Goal: Information Seeking & Learning: Learn about a topic

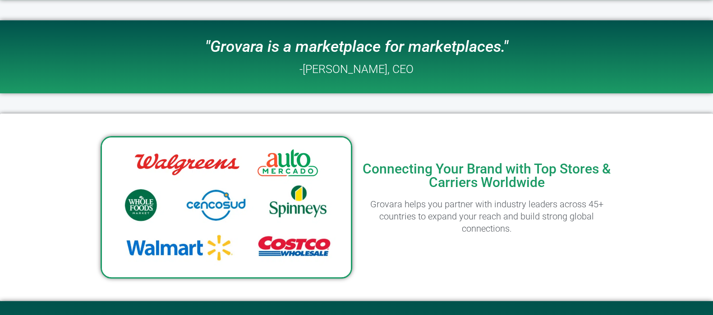
scroll to position [451, 0]
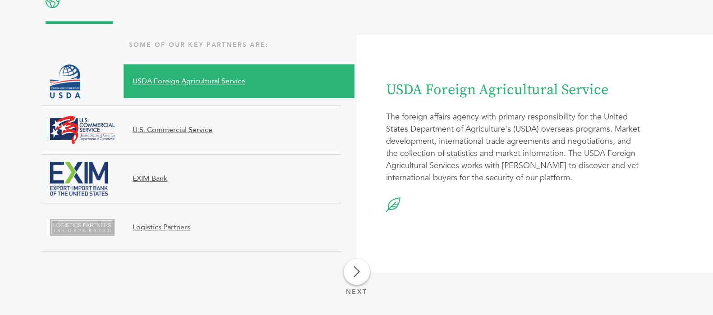
scroll to position [1071, 0]
click at [360, 259] on link at bounding box center [357, 272] width 26 height 26
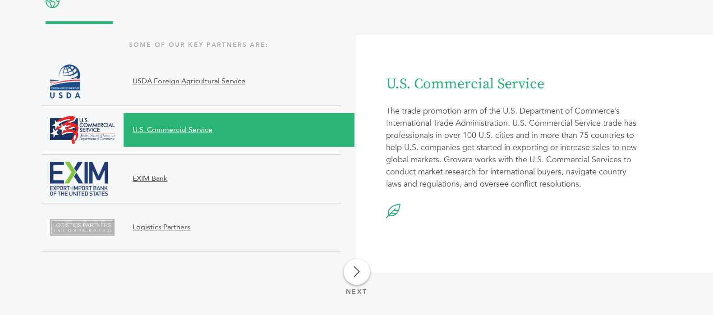
scroll to position [959, 0]
click at [355, 260] on link at bounding box center [357, 272] width 26 height 26
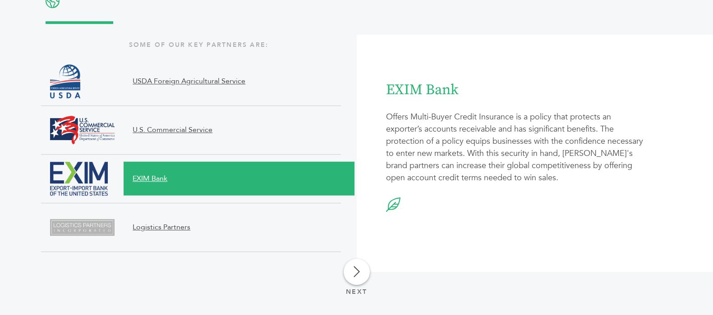
click at [346, 274] on link at bounding box center [357, 272] width 26 height 26
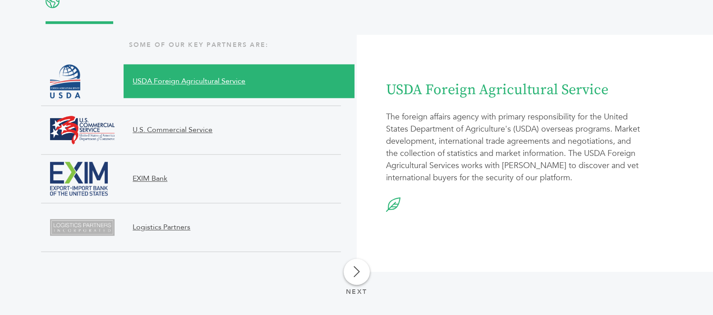
click at [363, 273] on link at bounding box center [357, 272] width 26 height 26
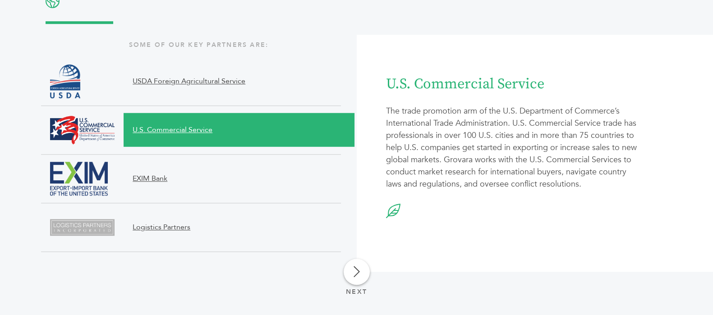
click at [363, 273] on link at bounding box center [357, 272] width 26 height 26
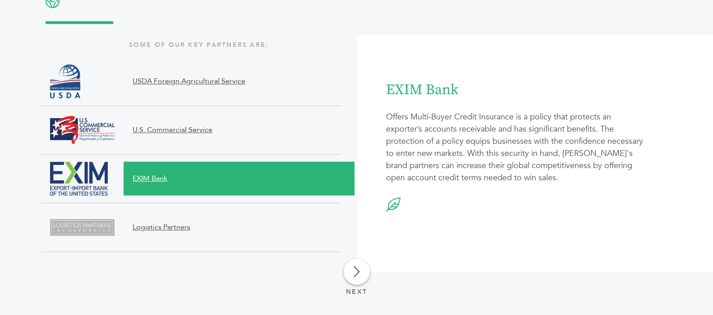
click at [363, 273] on link at bounding box center [357, 272] width 26 height 26
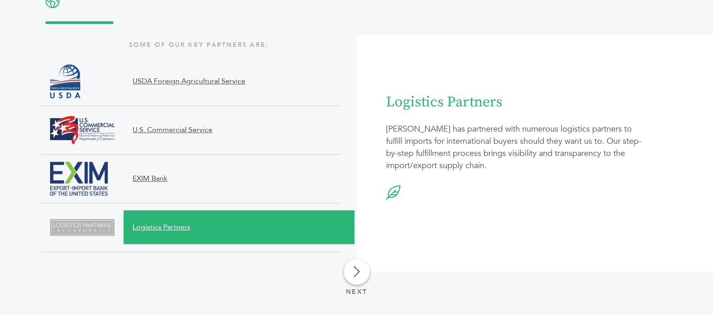
click at [363, 273] on link at bounding box center [357, 272] width 26 height 26
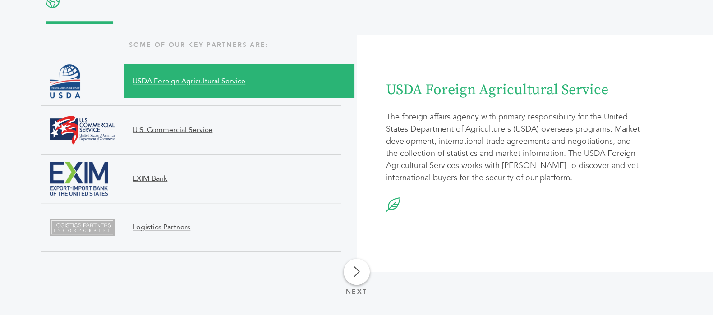
scroll to position [1184, 0]
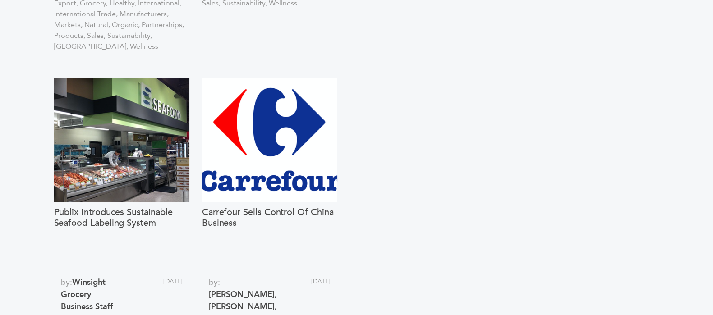
scroll to position [1071, 0]
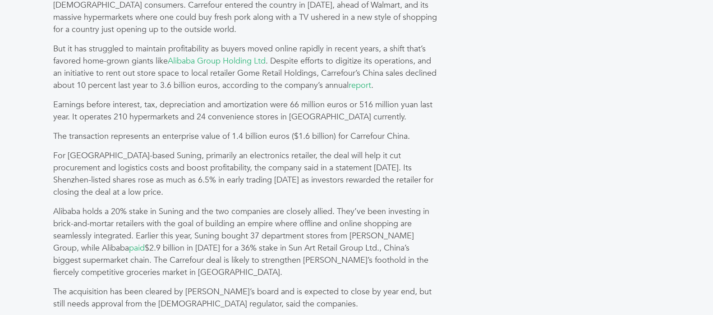
scroll to position [902, 0]
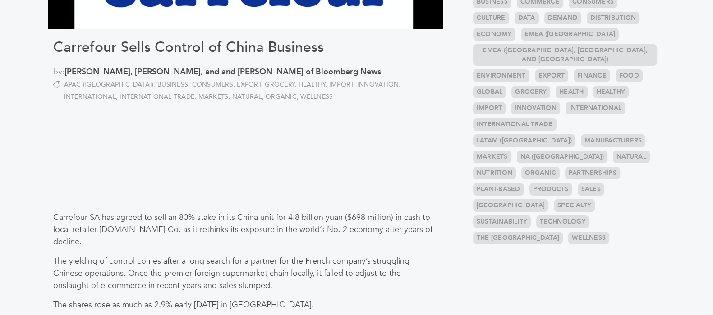
scroll to position [225, 0]
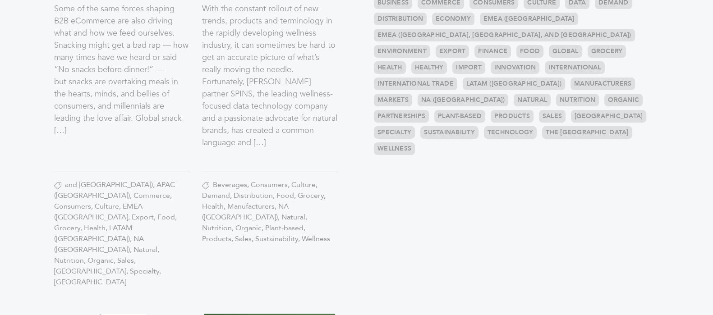
scroll to position [282, 0]
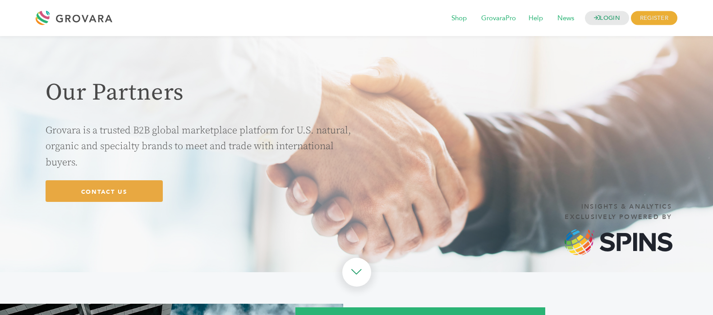
scroll to position [978, 0]
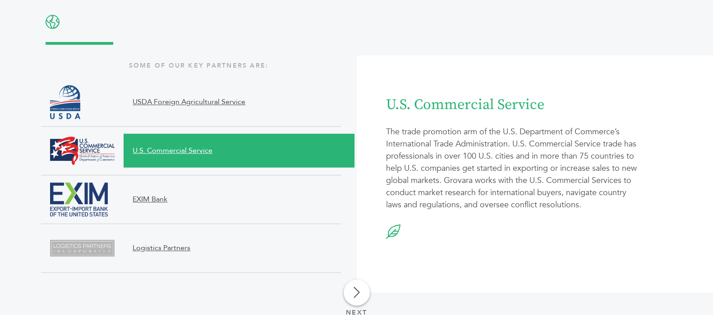
drag, startPoint x: 388, startPoint y: 102, endPoint x: 527, endPoint y: 101, distance: 138.9
click at [527, 101] on div "Logistics Partners Grovara has partnered with numerous logistics partners to fu…" at bounding box center [515, 174] width 284 height 238
drag, startPoint x: 352, startPoint y: 100, endPoint x: 135, endPoint y: 102, distance: 217.4
click at [135, 102] on ul "USDA Foreign Agricultural Service U.S. Commercial Service EXIM Bank Logistics P…" at bounding box center [199, 175] width 316 height 195
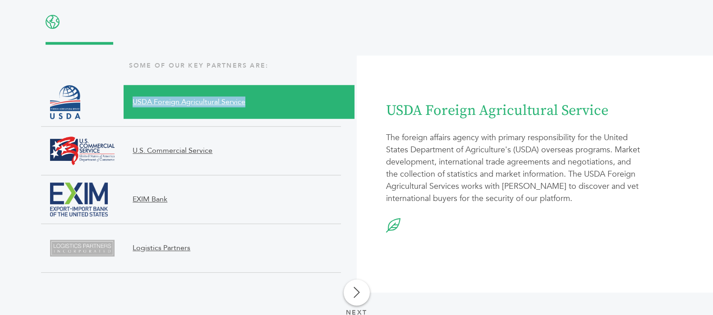
copy span "USDA Foreign Agricultural Service"
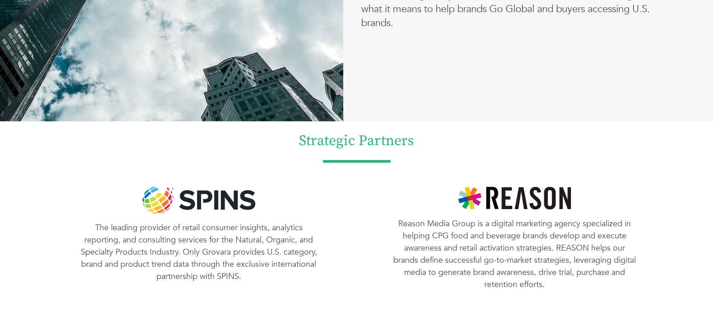
scroll to position [637, 0]
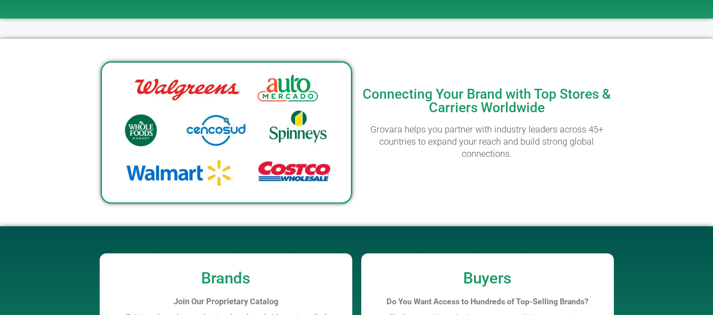
scroll to position [451, 0]
